Goal: Complete application form

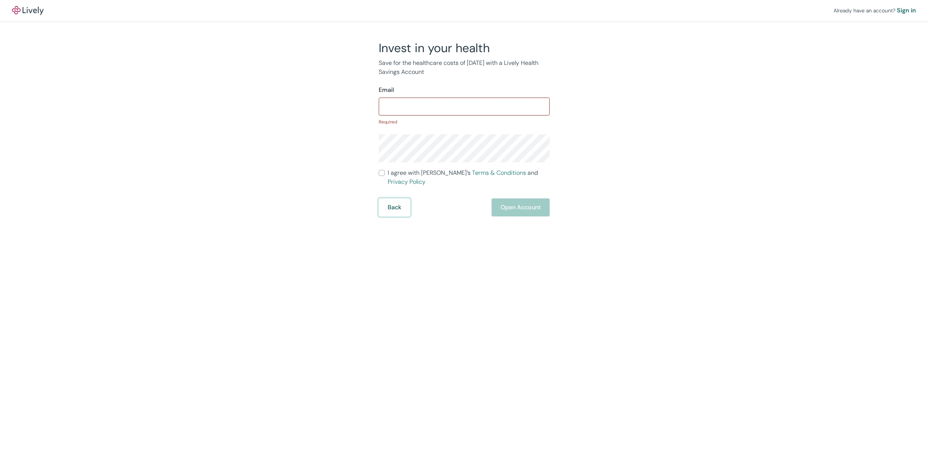
click at [397, 200] on button "Back" at bounding box center [394, 207] width 31 height 18
